Goal: Information Seeking & Learning: Learn about a topic

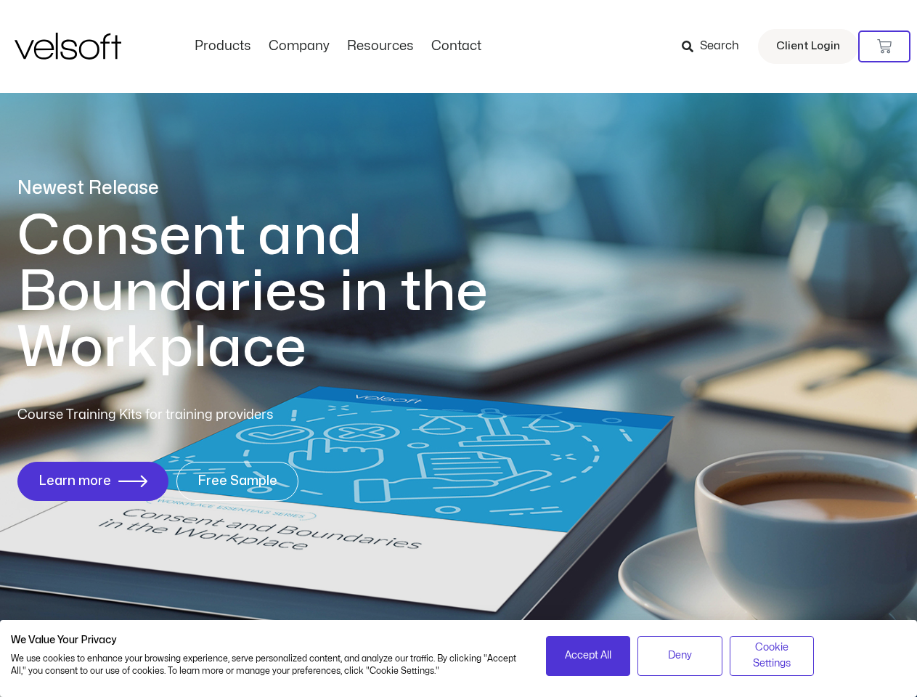
click at [458, 349] on h1 "Consent and Boundaries in the Workplace" at bounding box center [282, 292] width 530 height 168
click at [885, 46] on icon at bounding box center [884, 46] width 15 height 15
click at [588, 656] on span "Accept All" at bounding box center [588, 656] width 46 height 16
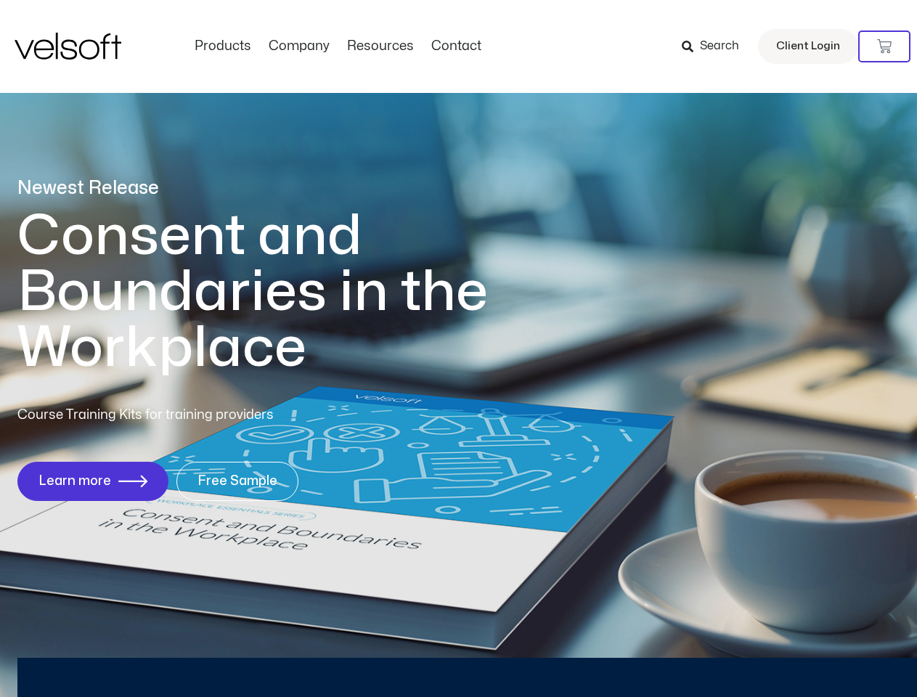
click at [680, 656] on div "Newest Release Consent and Boundaries in the Workplace Course Training Kits for…" at bounding box center [458, 346] width 917 height 705
click at [772, 656] on div "Newest Release Consent and Boundaries in the Workplace Course Training Kits for…" at bounding box center [458, 346] width 917 height 705
